Goal: Information Seeking & Learning: Learn about a topic

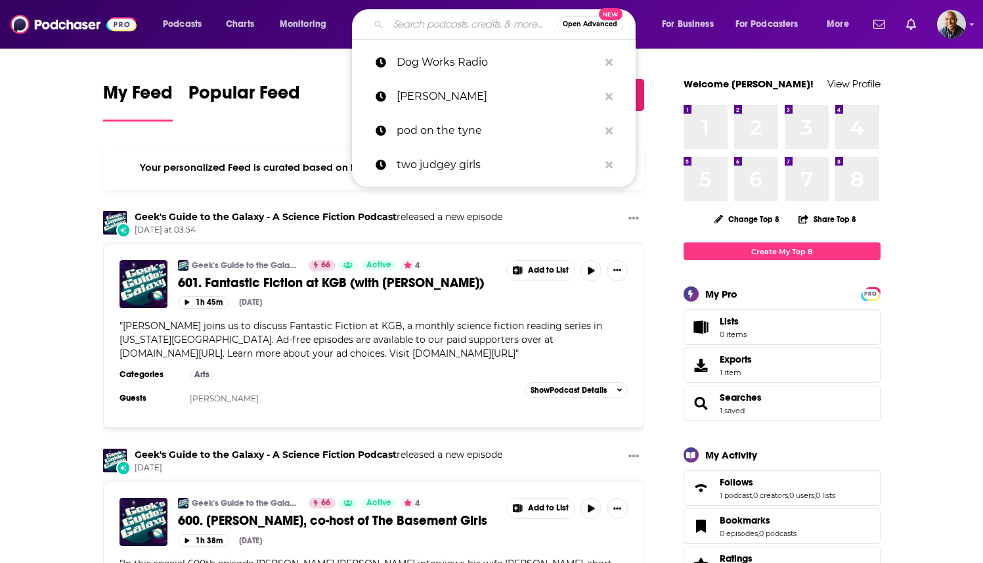
click at [394, 24] on input "Search podcasts, credits, & more..." at bounding box center [472, 24] width 169 height 21
click at [401, 24] on input "Search podcasts, credits, & more..." at bounding box center [472, 24] width 169 height 21
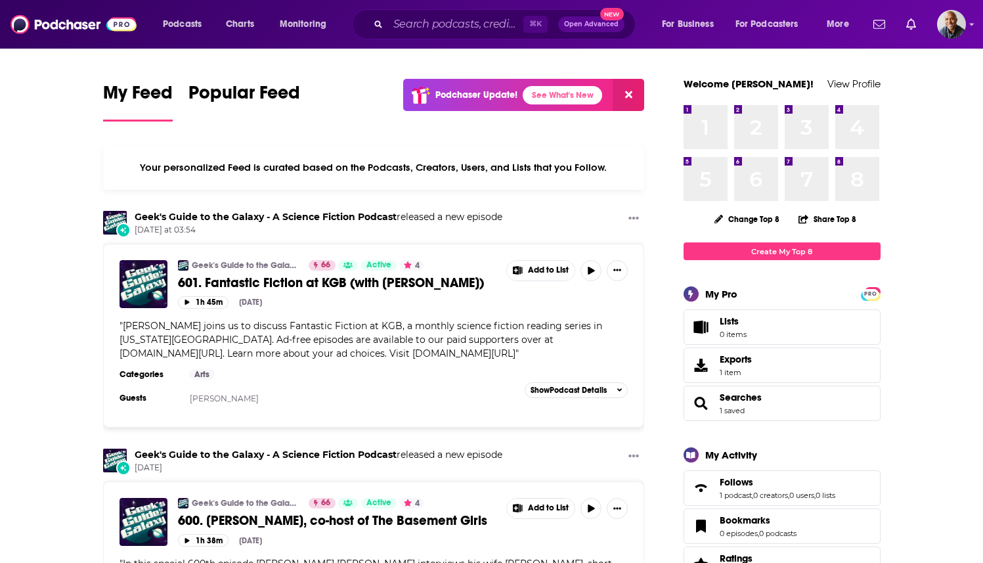
click at [416, 27] on input "Search podcasts, credits, & more..." at bounding box center [455, 24] width 135 height 21
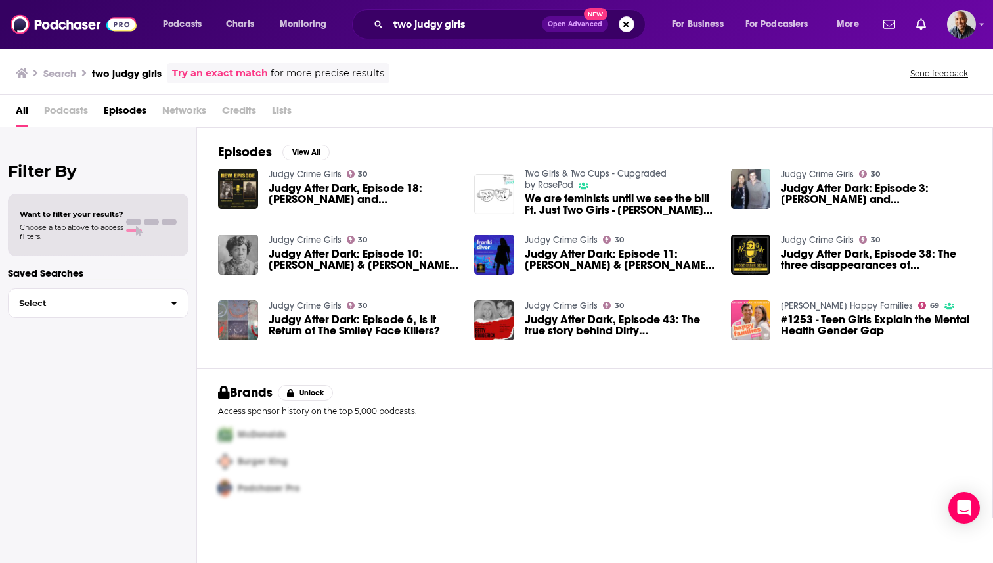
click at [497, 102] on div "All Podcasts Episodes Networks Credits Lists" at bounding box center [499, 113] width 966 height 27
click at [74, 102] on span "Podcasts" at bounding box center [66, 113] width 44 height 27
click at [71, 112] on span "Podcasts" at bounding box center [66, 113] width 44 height 27
click at [68, 103] on span "Podcasts" at bounding box center [66, 113] width 44 height 27
click at [438, 26] on input "two judgy girls" at bounding box center [465, 24] width 154 height 21
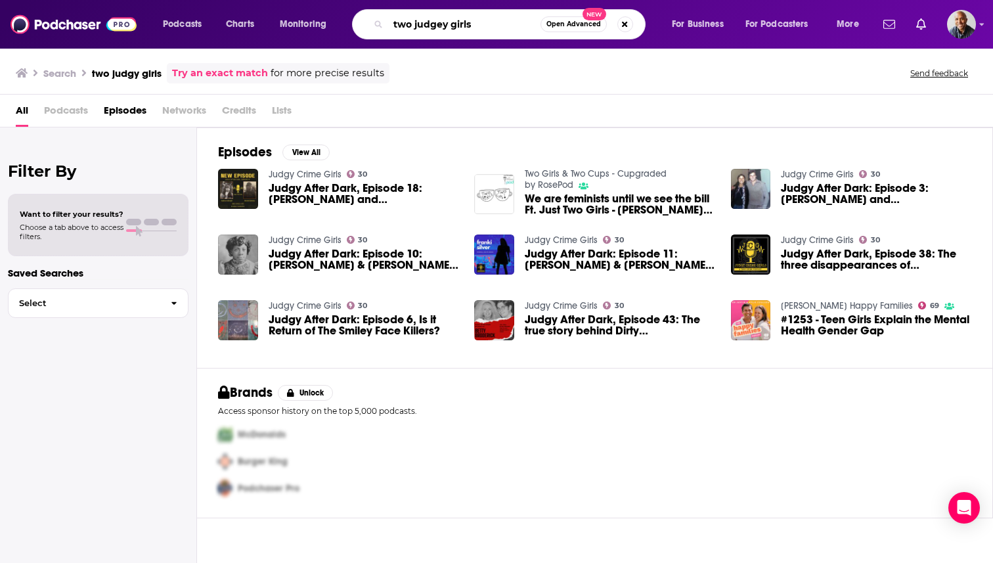
type input "two judgey girls"
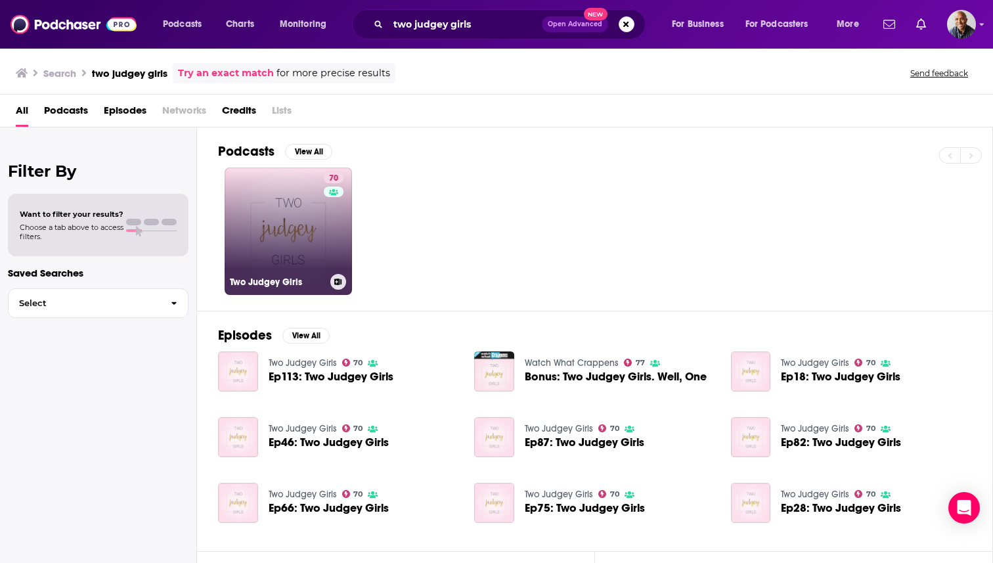
click at [287, 218] on link "70 Two Judgey Girls" at bounding box center [288, 230] width 127 height 127
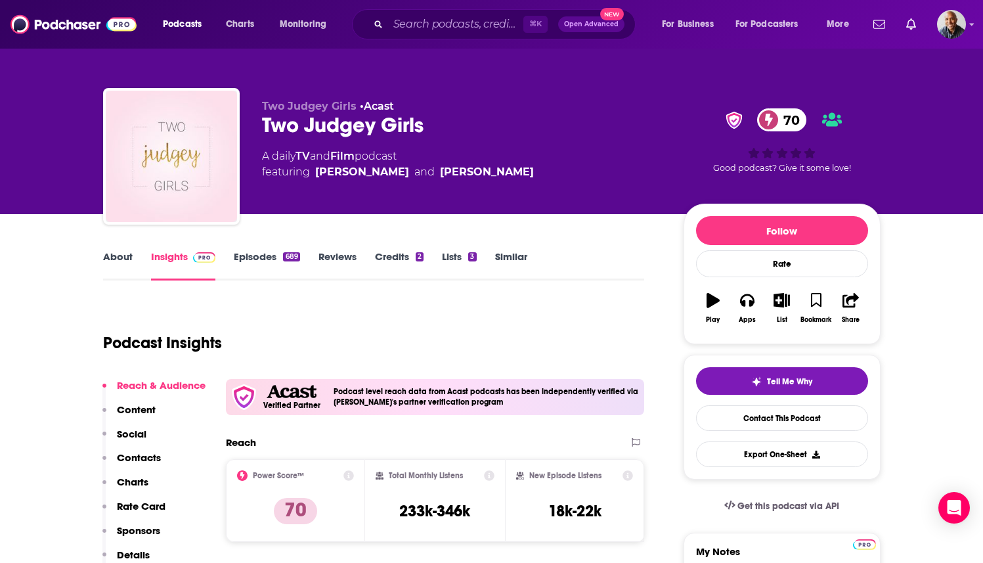
click at [412, 26] on input "Search podcasts, credits, & more..." at bounding box center [455, 24] width 135 height 21
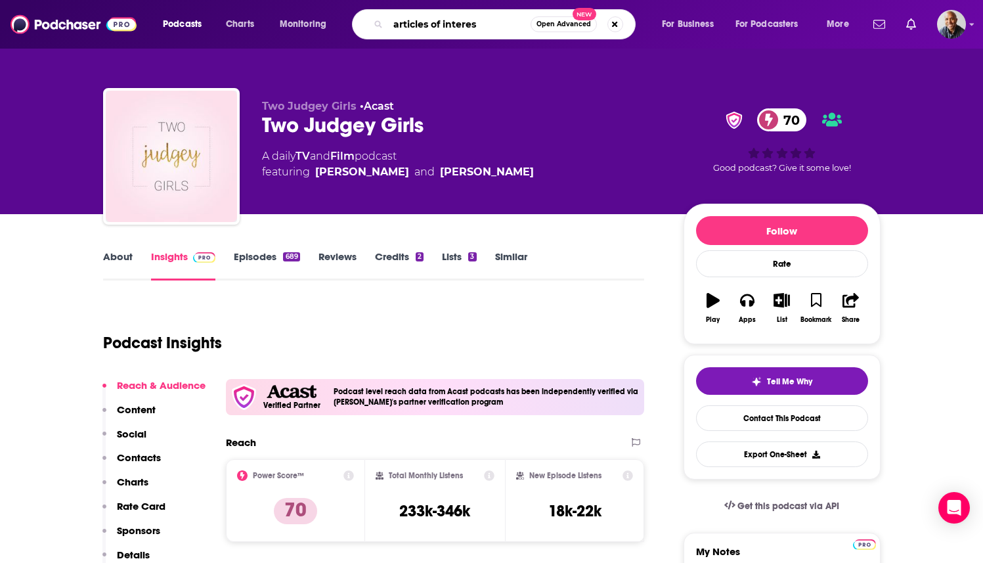
type input "articles of interest"
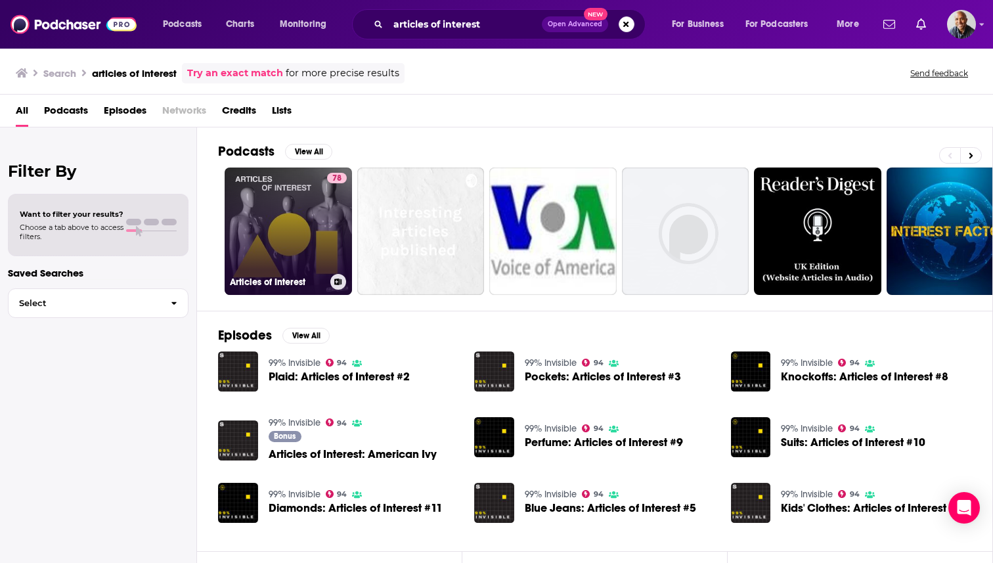
click at [305, 230] on link "78 Articles of Interest" at bounding box center [288, 230] width 127 height 127
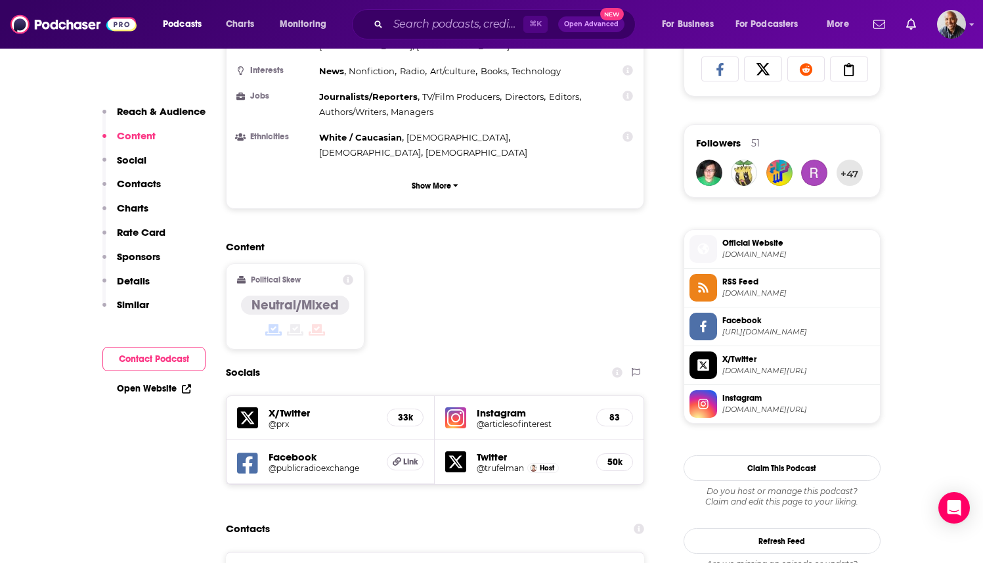
scroll to position [38, 0]
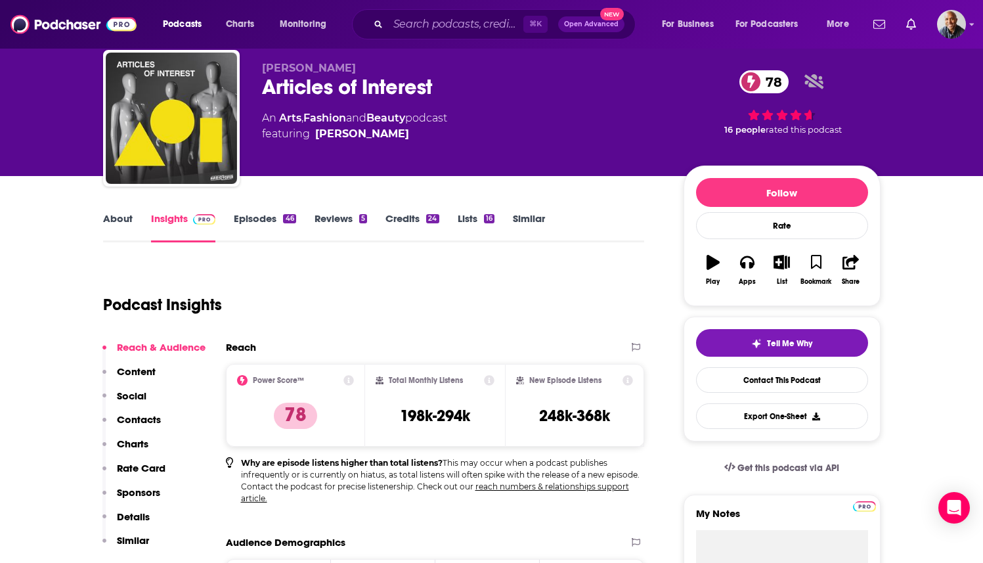
click at [575, 315] on div "Podcast Insights" at bounding box center [368, 296] width 531 height 67
